Goal: Understand process/instructions

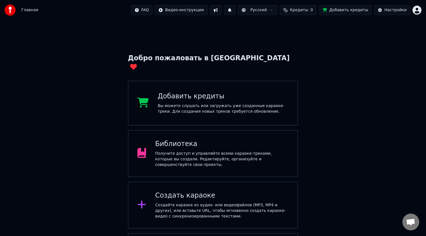
click at [28, 9] on span "Главная" at bounding box center [29, 10] width 17 height 6
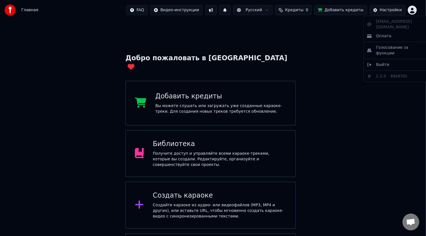
click at [416, 9] on html "Главная FAQ Видео-инструкции Русский Кредиты 0 Добавить кредиты Настройки Добро…" at bounding box center [213, 142] width 426 height 284
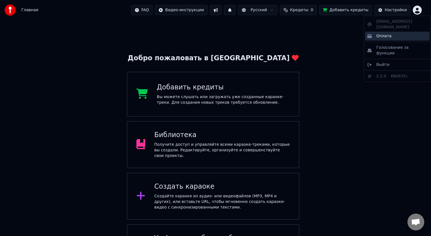
click at [386, 33] on span "Оплата" at bounding box center [383, 36] width 15 height 6
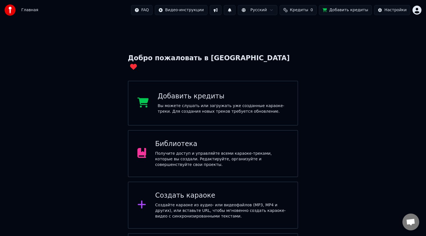
click at [211, 103] on div "Вы можете слушать или загружать уже созданные караоке-треки. Для создания новых…" at bounding box center [223, 108] width 131 height 11
